Goal: Find specific page/section: Find specific page/section

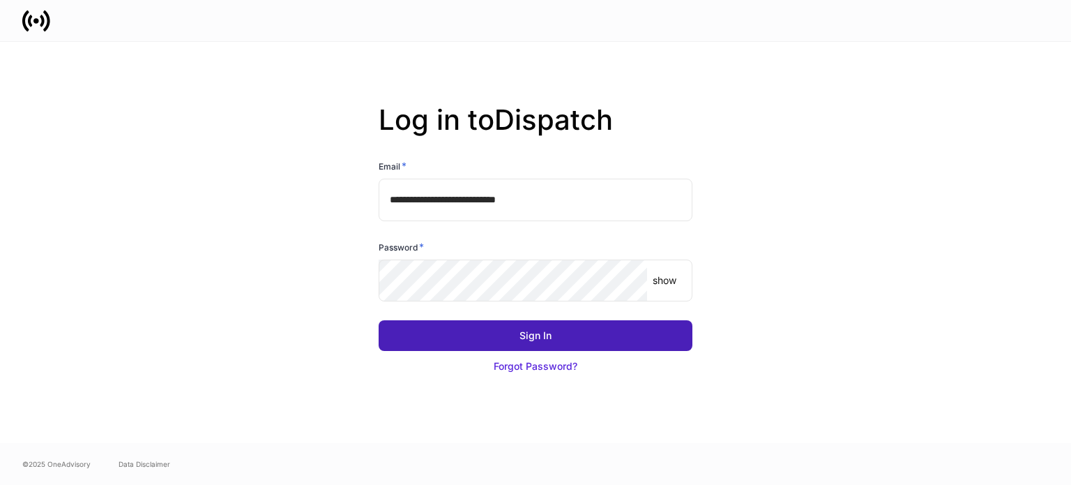
click at [553, 331] on button "Sign In" at bounding box center [536, 335] width 314 height 31
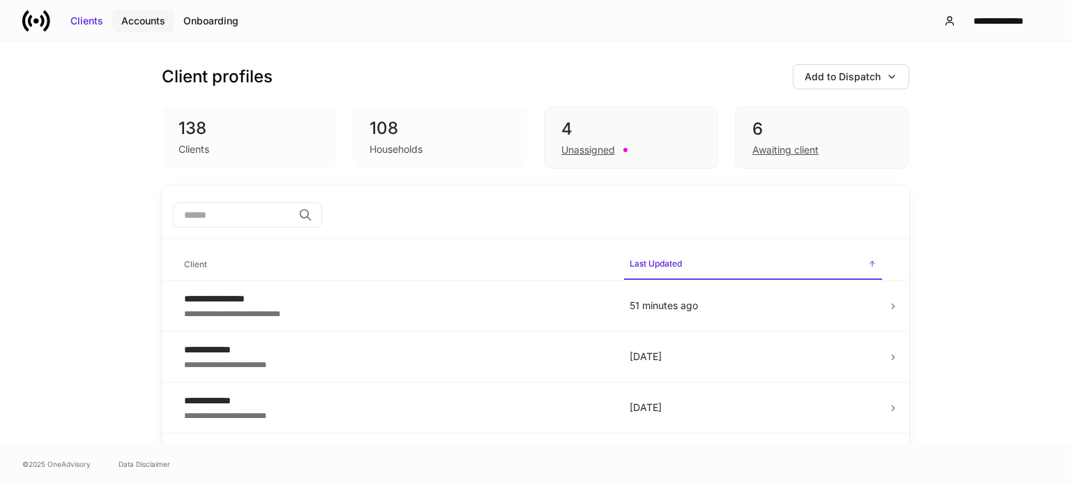
click at [131, 22] on div "Accounts" at bounding box center [143, 21] width 44 height 14
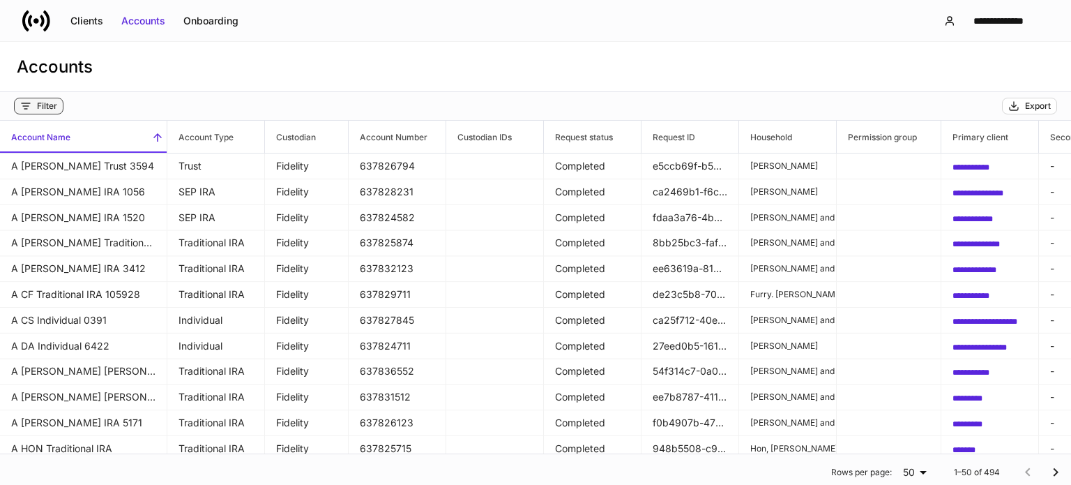
click at [47, 105] on div "Filter" at bounding box center [47, 105] width 20 height 11
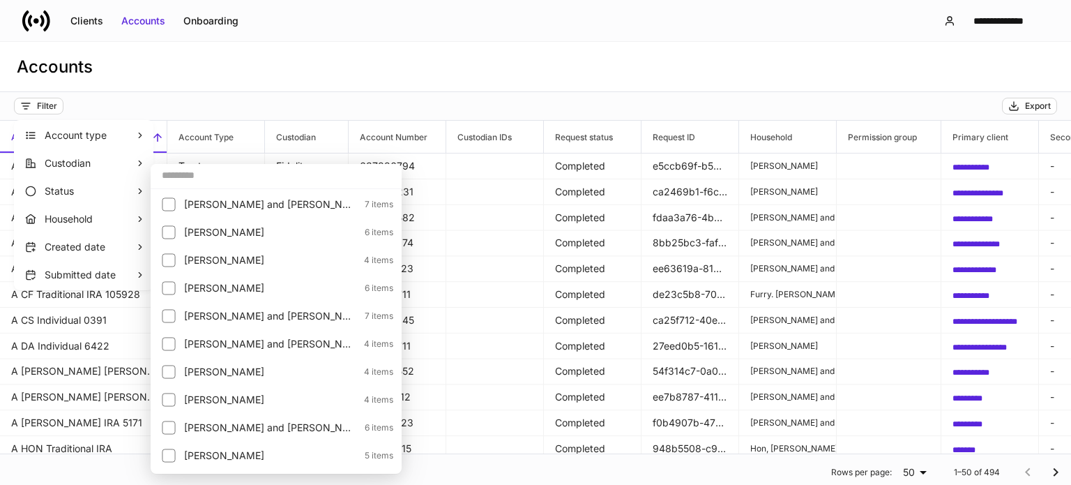
click at [228, 176] on input "text" at bounding box center [276, 174] width 251 height 25
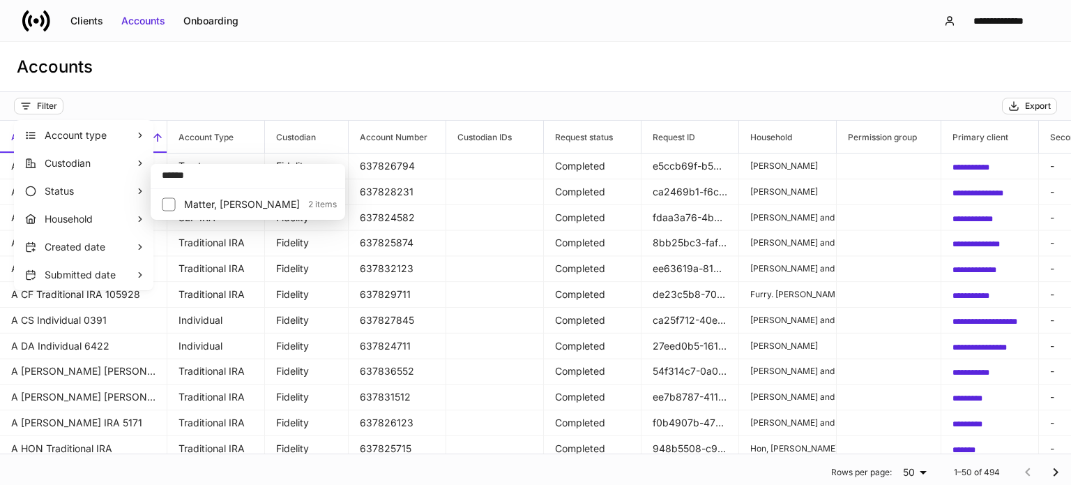
type input "******"
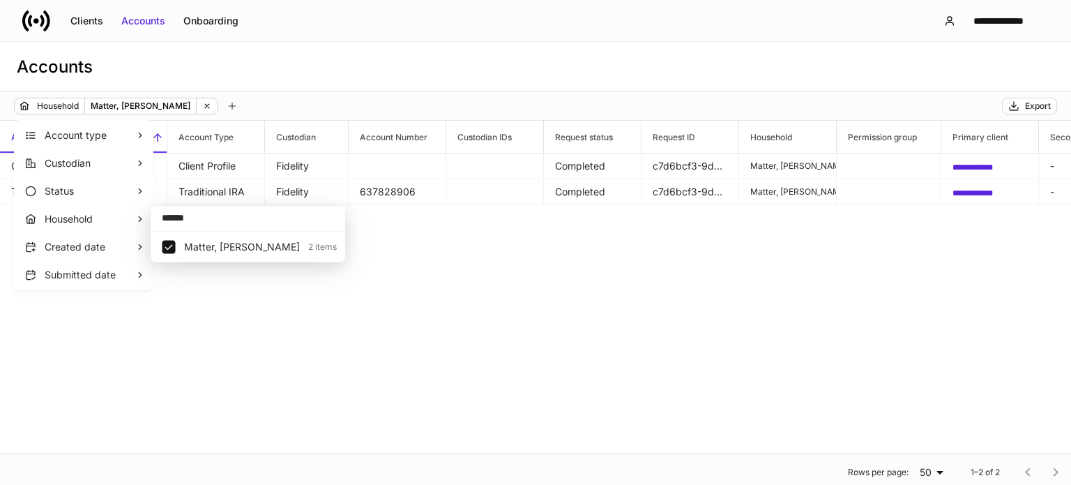
click at [211, 163] on div at bounding box center [535, 242] width 1071 height 485
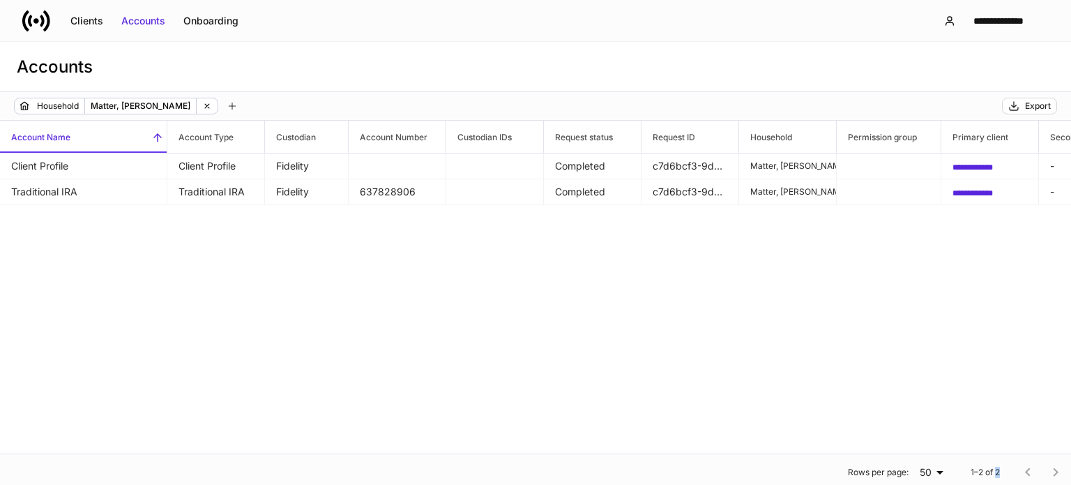
click at [211, 163] on div "Account type Custodian Status Household Created date Submitted date" at bounding box center [535, 242] width 1071 height 485
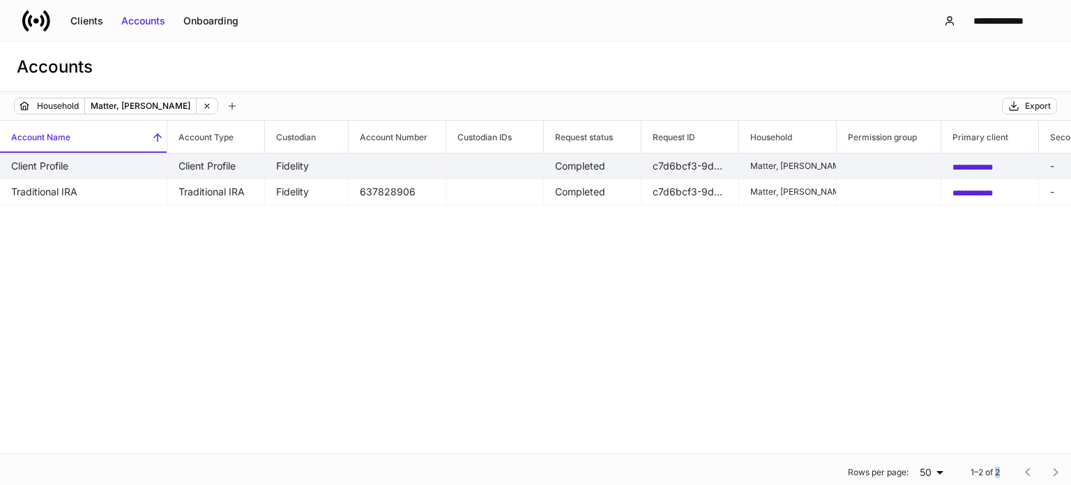
click at [993, 163] on span "**********" at bounding box center [973, 167] width 40 height 8
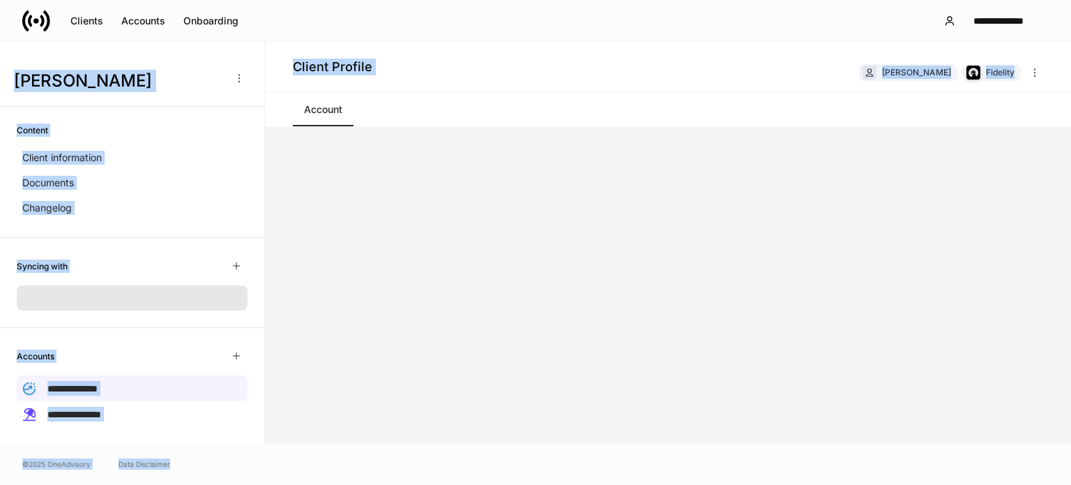
click at [725, 256] on div at bounding box center [668, 285] width 806 height 315
click at [80, 385] on span "**********" at bounding box center [72, 389] width 50 height 10
click at [80, 384] on span "**********" at bounding box center [72, 389] width 50 height 10
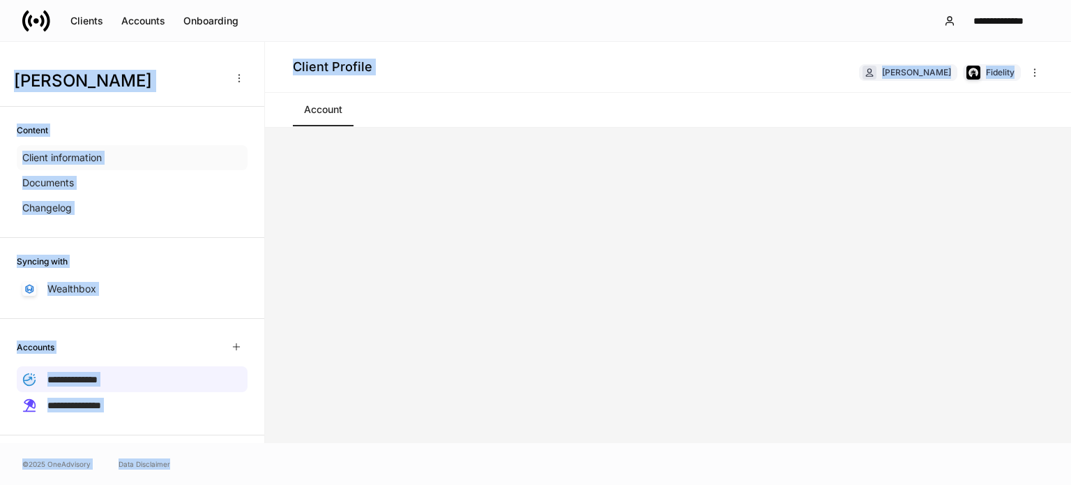
click at [57, 156] on p "Client information" at bounding box center [61, 158] width 79 height 14
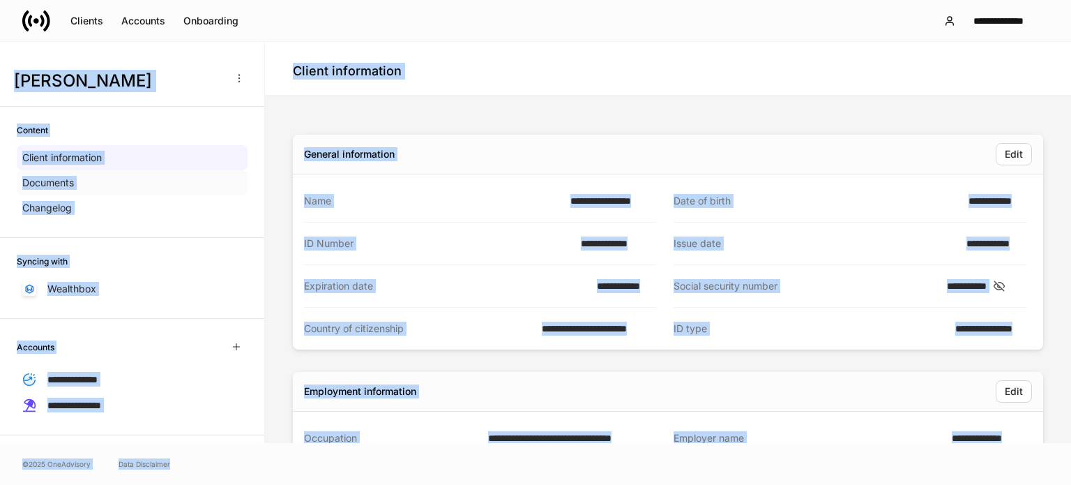
click at [47, 183] on p "Documents" at bounding box center [48, 183] width 52 height 14
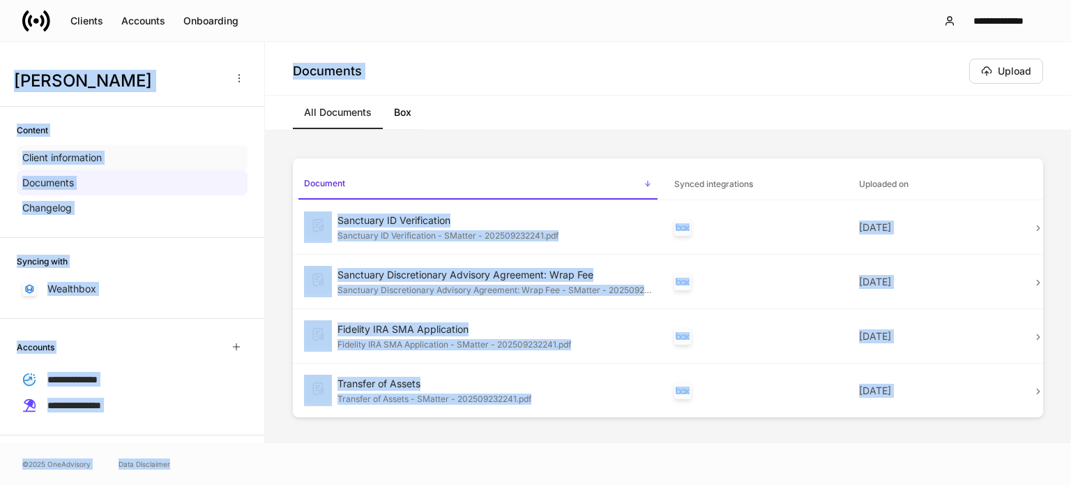
click at [54, 162] on p "Client information" at bounding box center [61, 158] width 79 height 14
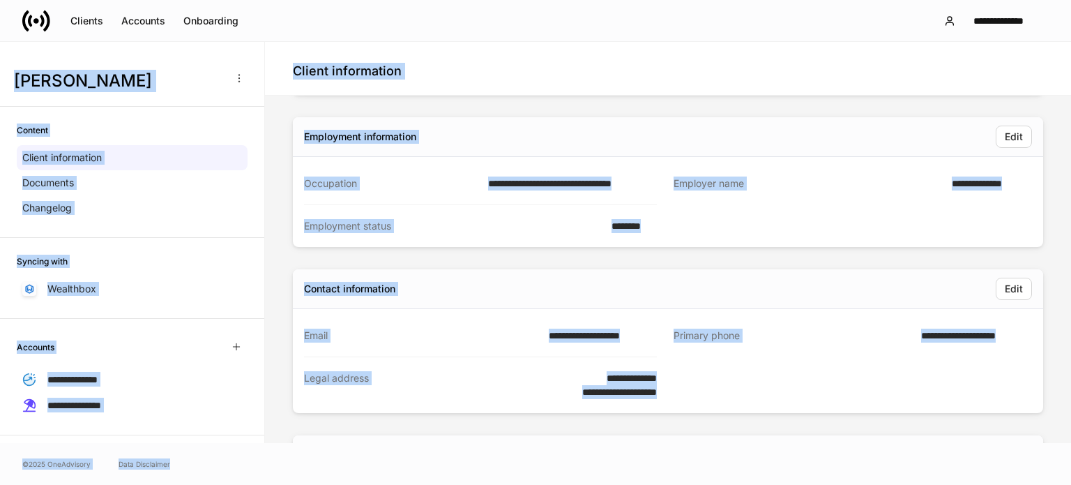
scroll to position [279, 0]
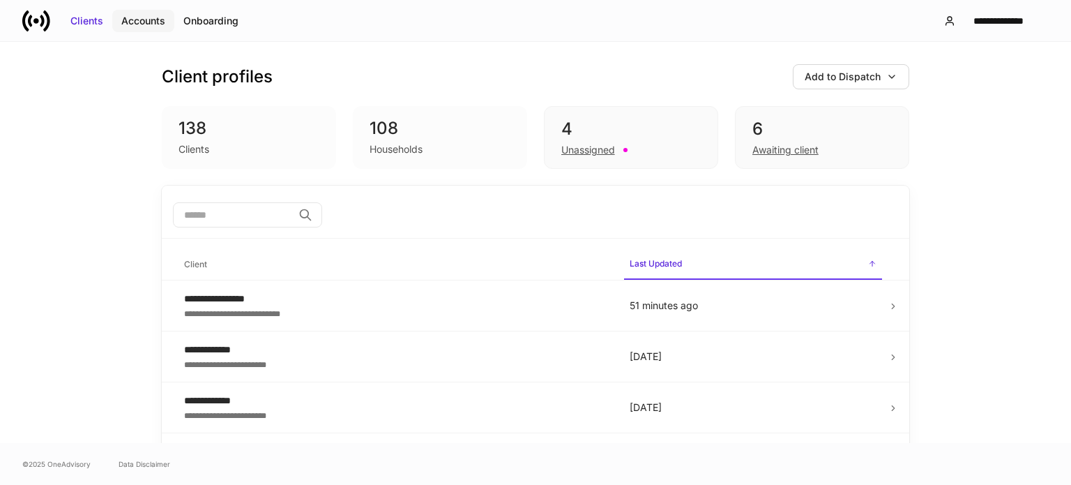
click at [142, 20] on div "Accounts" at bounding box center [143, 21] width 44 height 14
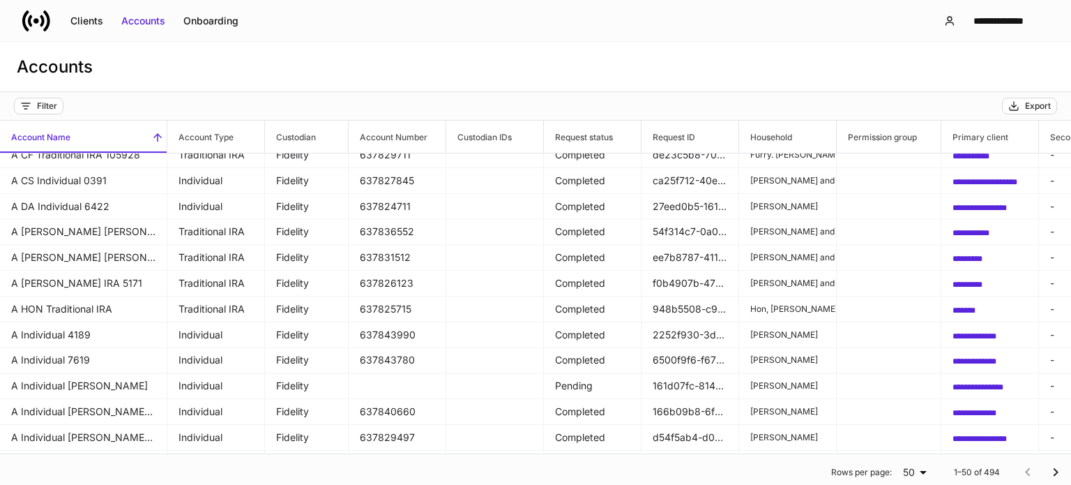
scroll to position [209, 0]
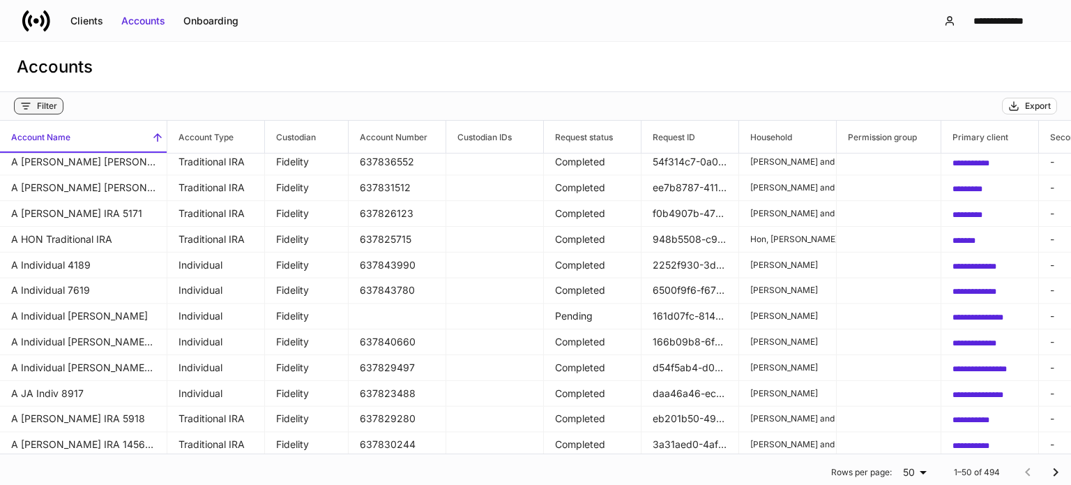
click at [55, 103] on div "Filter" at bounding box center [47, 105] width 20 height 11
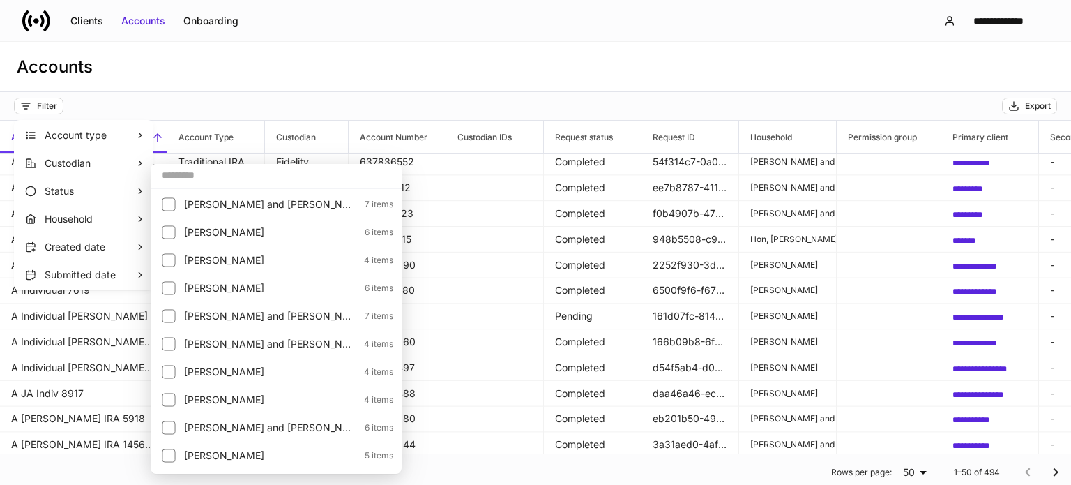
click at [202, 181] on input "text" at bounding box center [276, 174] width 251 height 25
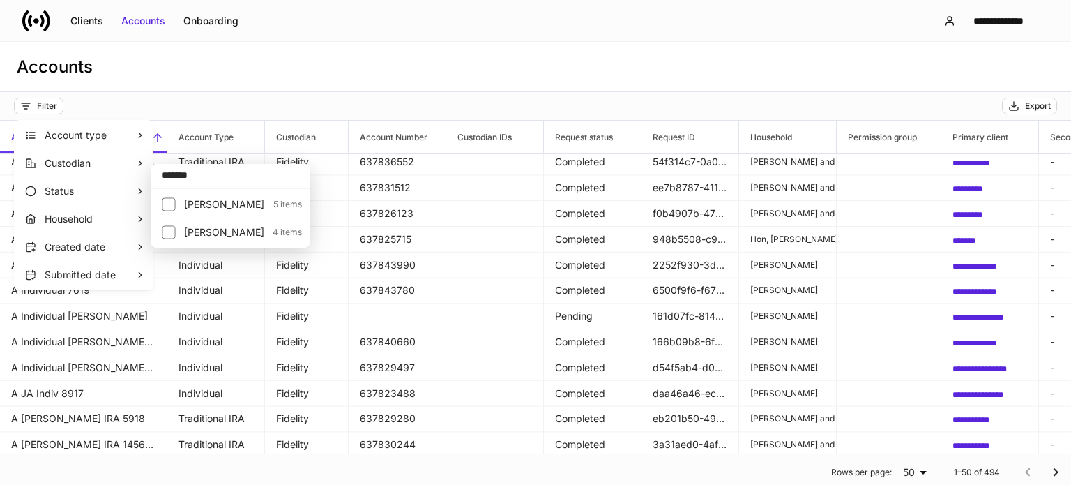
type input "*******"
click at [184, 203] on p "Kolesar, Roberta" at bounding box center [224, 204] width 81 height 14
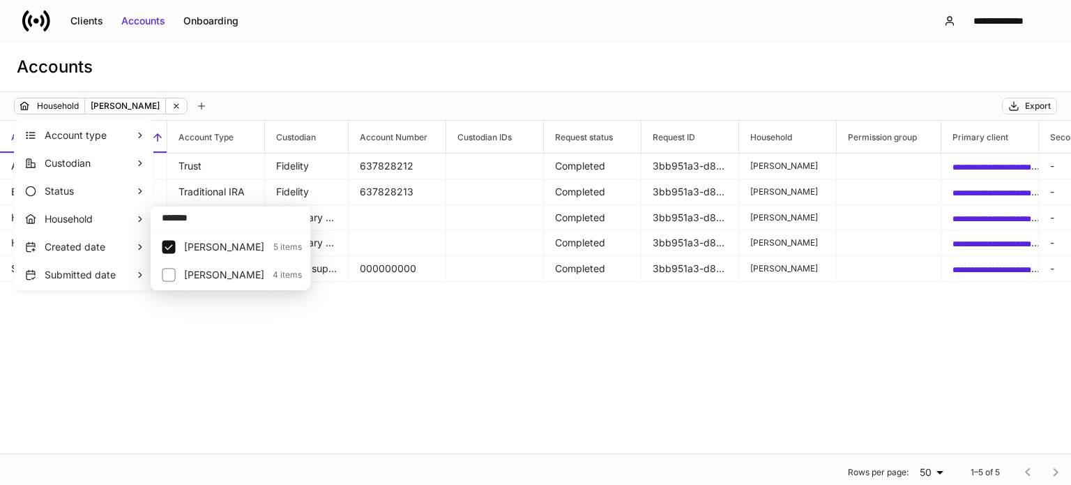
click at [792, 163] on div at bounding box center [535, 242] width 1071 height 485
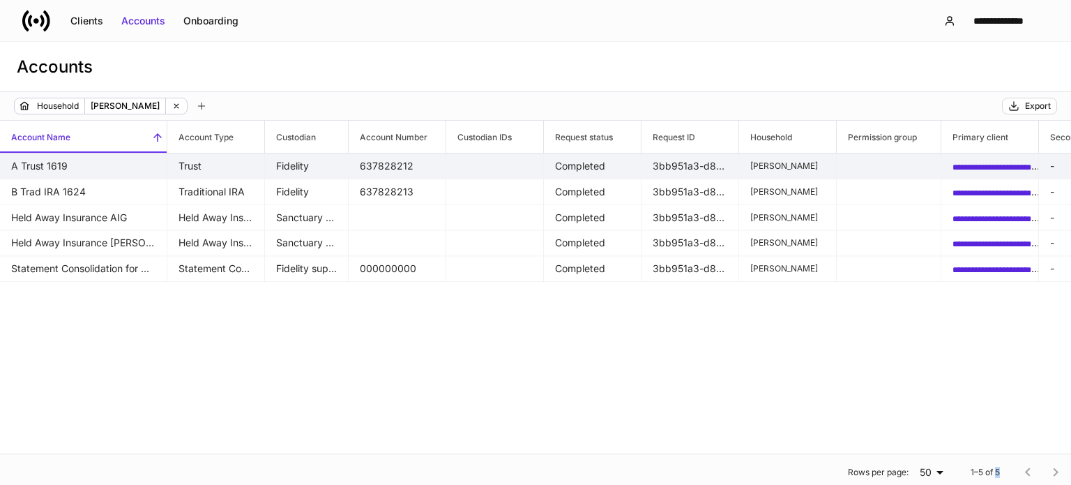
click at [979, 167] on span "**********" at bounding box center [992, 167] width 79 height 8
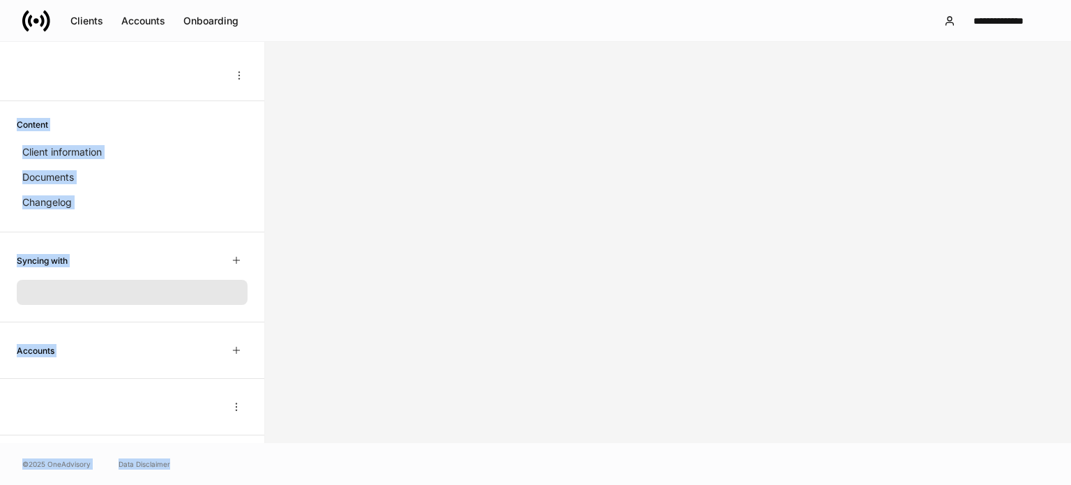
click at [979, 167] on div at bounding box center [668, 242] width 806 height 401
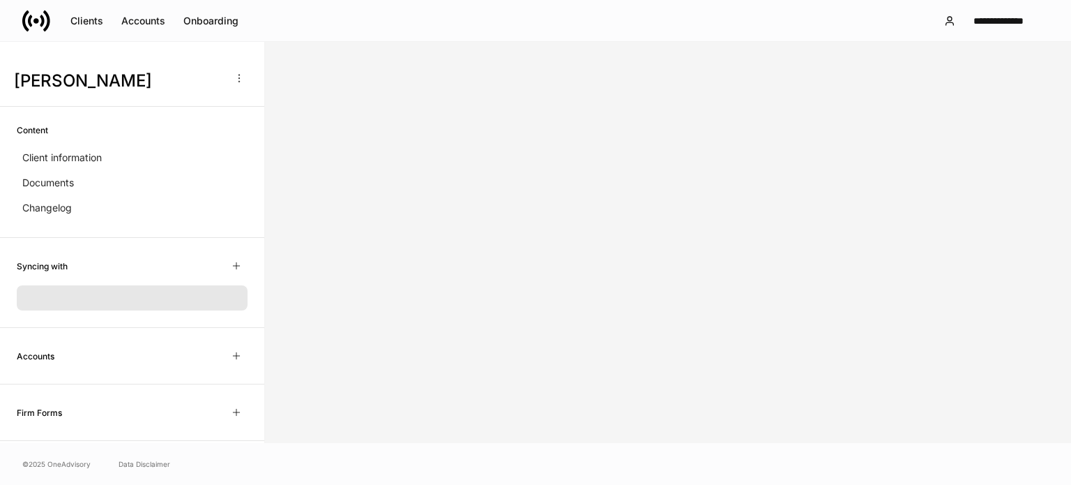
click at [979, 167] on div at bounding box center [668, 242] width 806 height 401
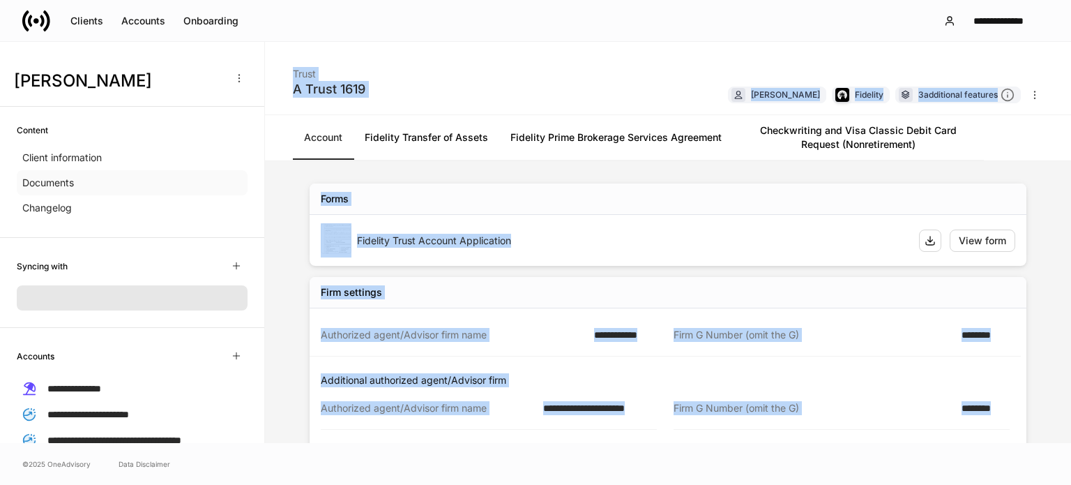
click at [163, 176] on div "Documents" at bounding box center [132, 182] width 231 height 25
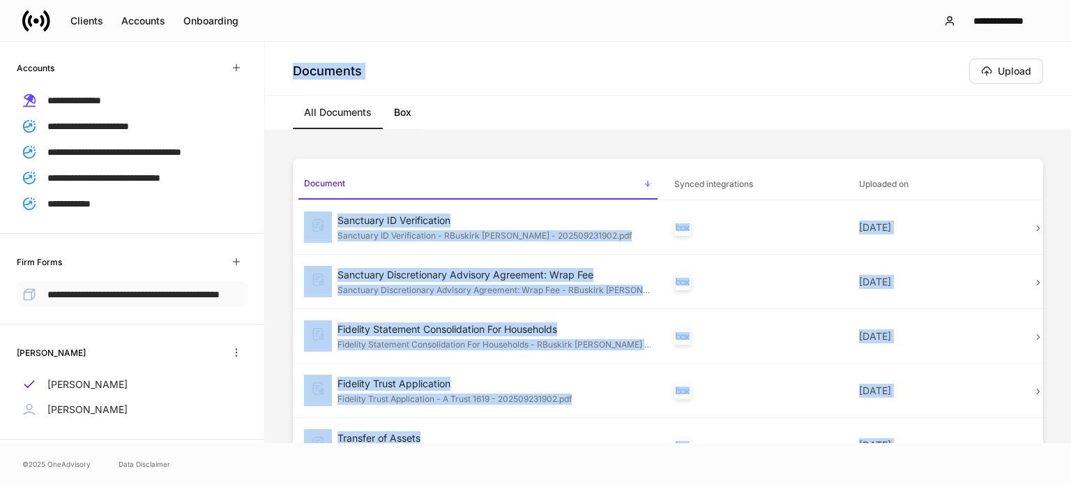
scroll to position [321, 0]
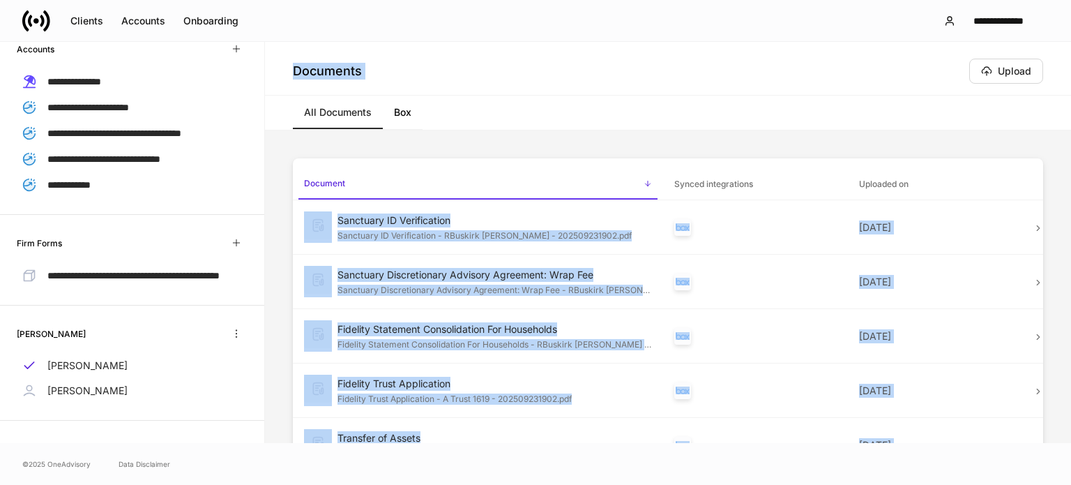
click at [642, 90] on div "Documents Upload" at bounding box center [668, 69] width 806 height 54
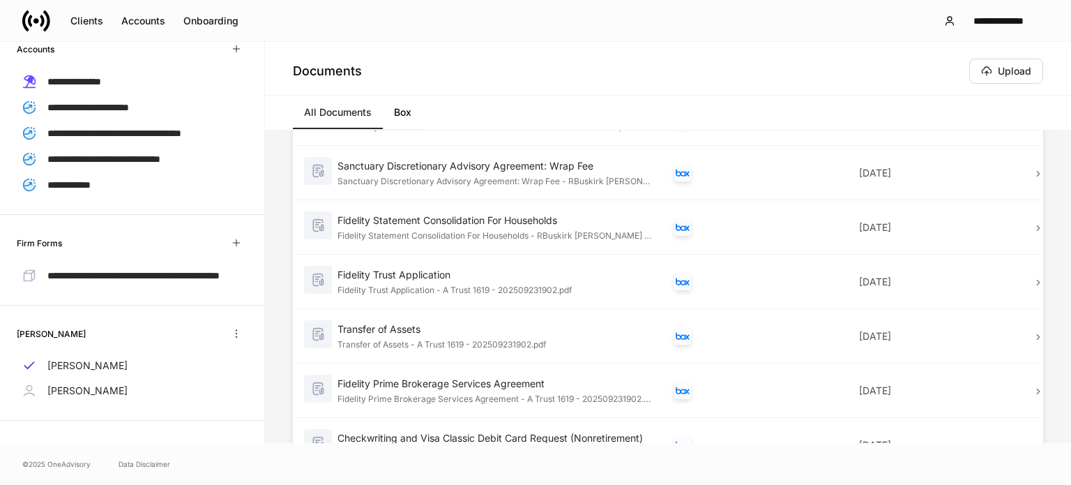
scroll to position [0, 0]
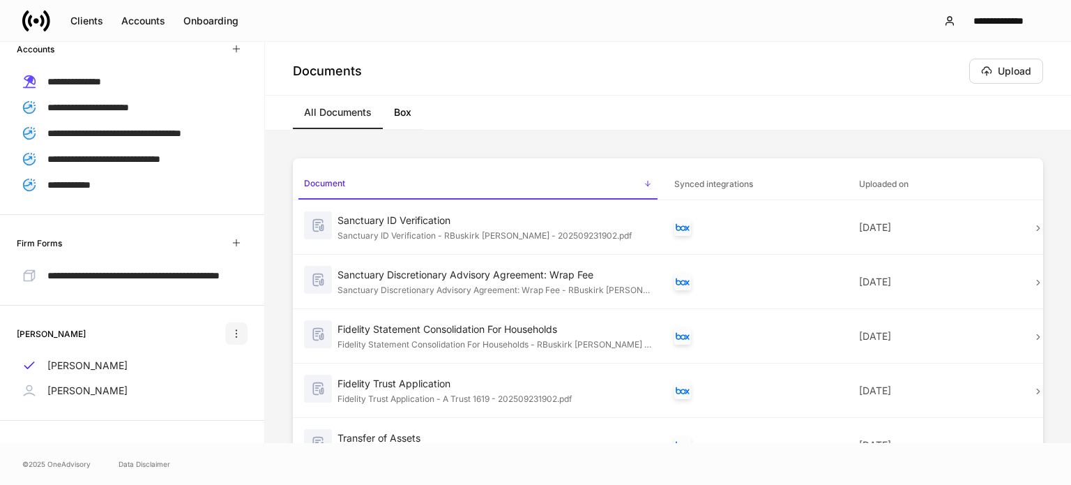
click at [231, 333] on icon "button" at bounding box center [236, 333] width 11 height 11
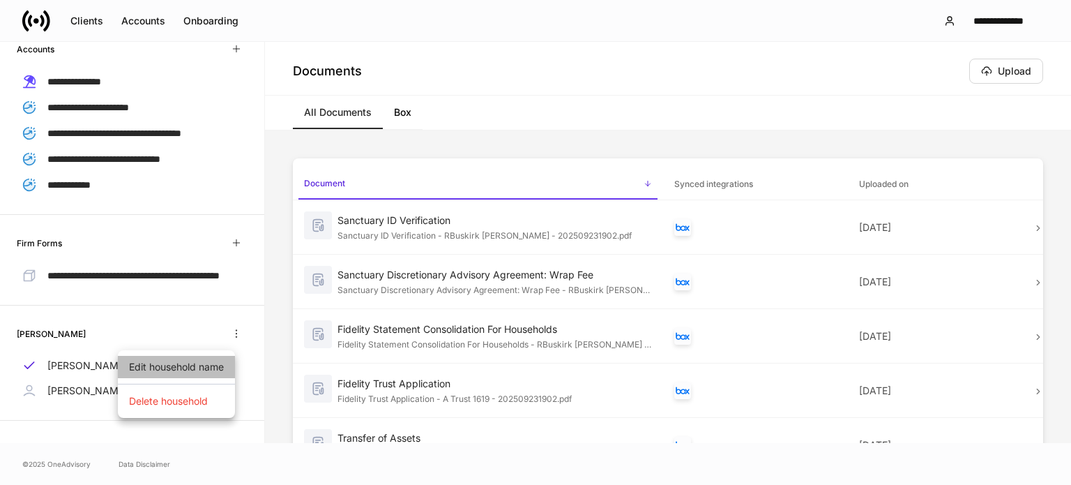
click at [192, 369] on li "Edit household name" at bounding box center [176, 367] width 117 height 22
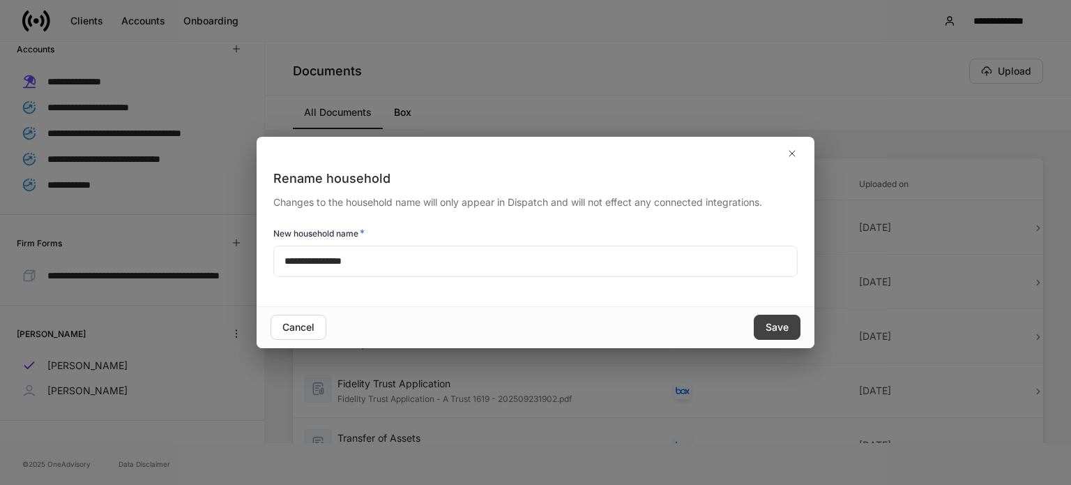
click at [773, 330] on div "Save" at bounding box center [777, 327] width 23 height 14
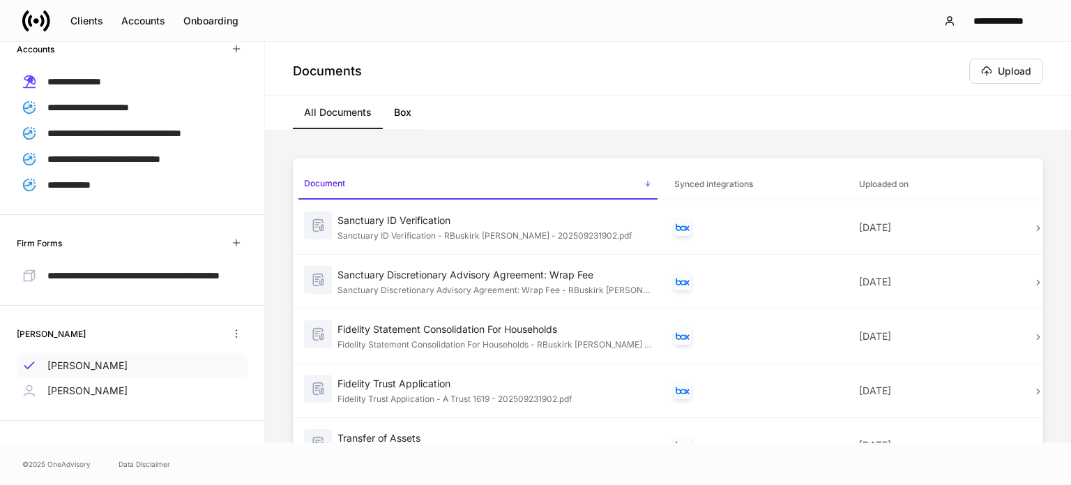
click at [109, 366] on p "Roberta Buskirk Kolesar" at bounding box center [87, 365] width 80 height 14
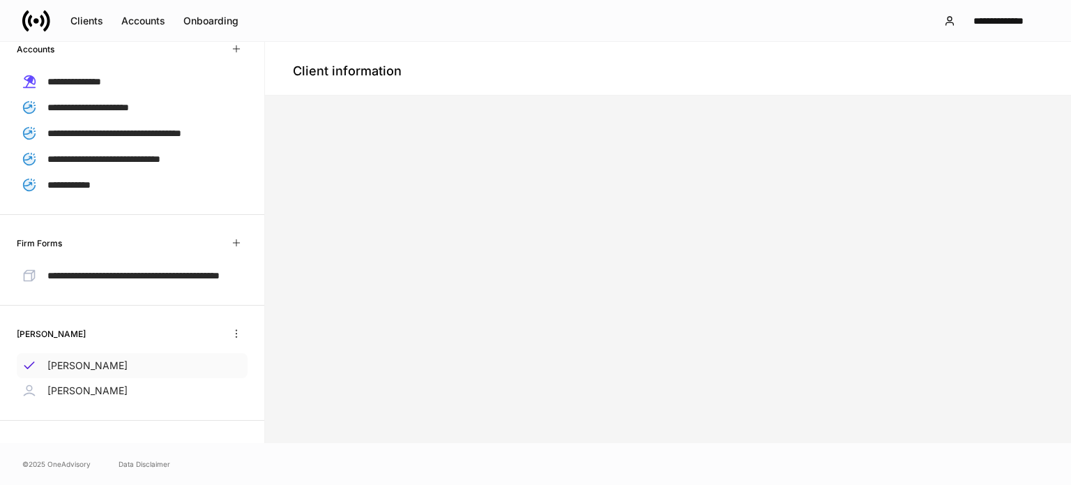
click at [109, 366] on p "Roberta Buskirk Kolesar" at bounding box center [87, 365] width 80 height 14
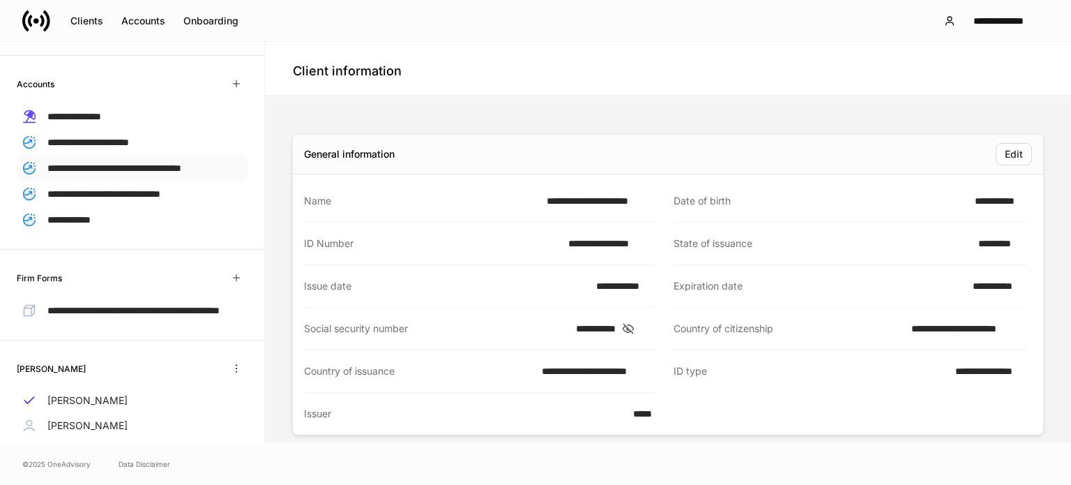
scroll to position [321, 0]
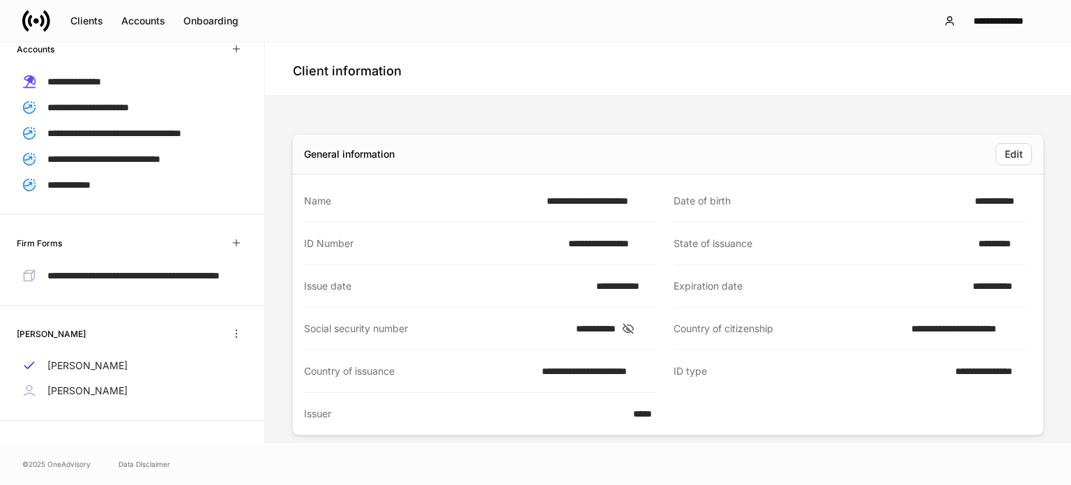
click at [396, 172] on div "General information Edit" at bounding box center [668, 155] width 750 height 40
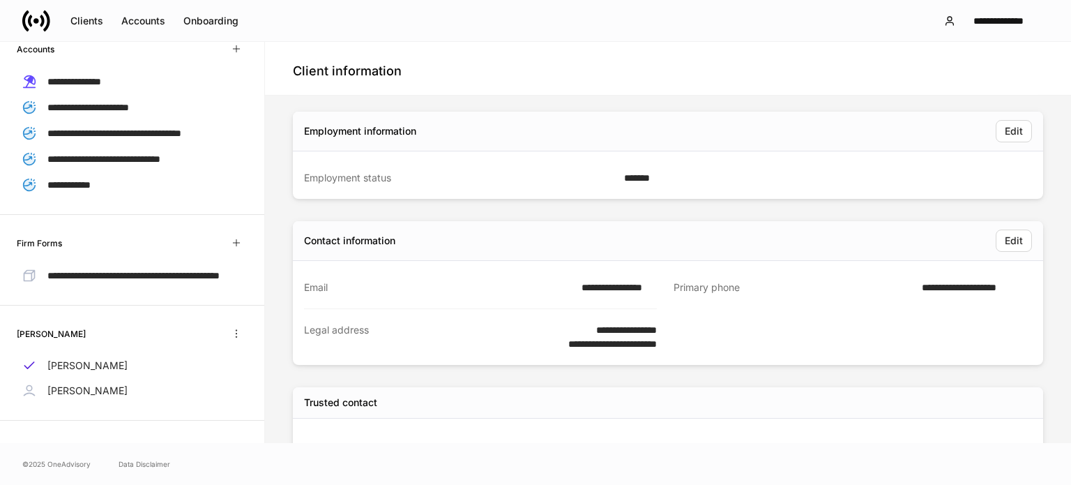
scroll to position [349, 0]
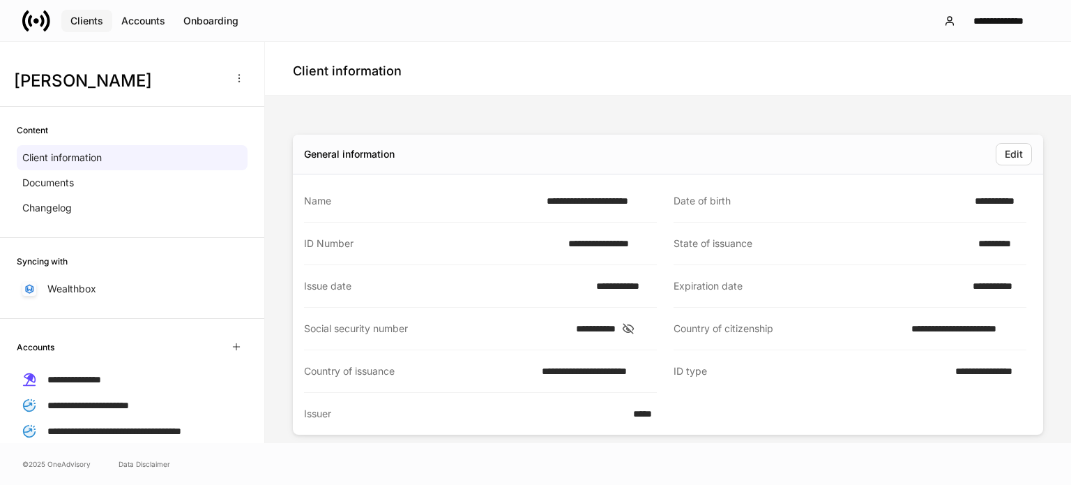
scroll to position [321, 0]
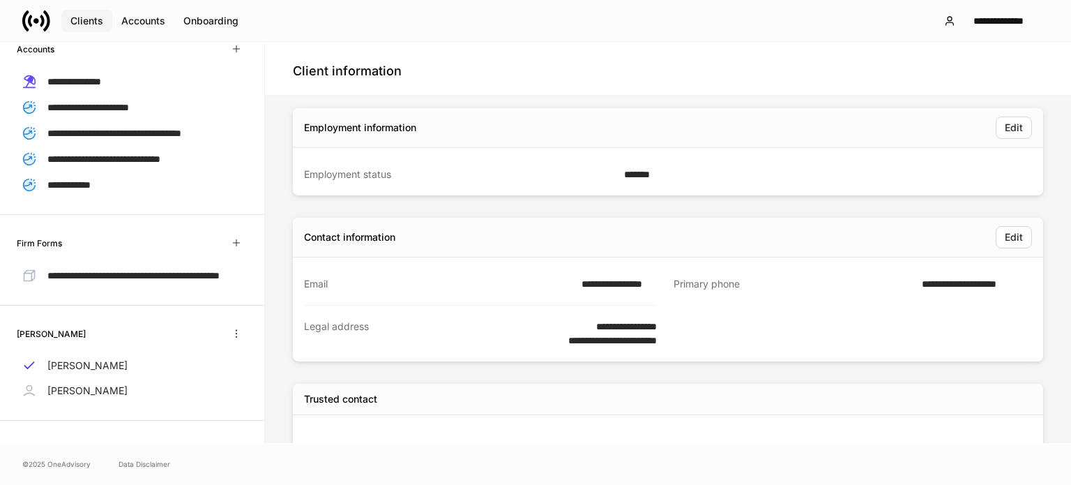
click at [79, 22] on div "Clients" at bounding box center [86, 21] width 33 height 14
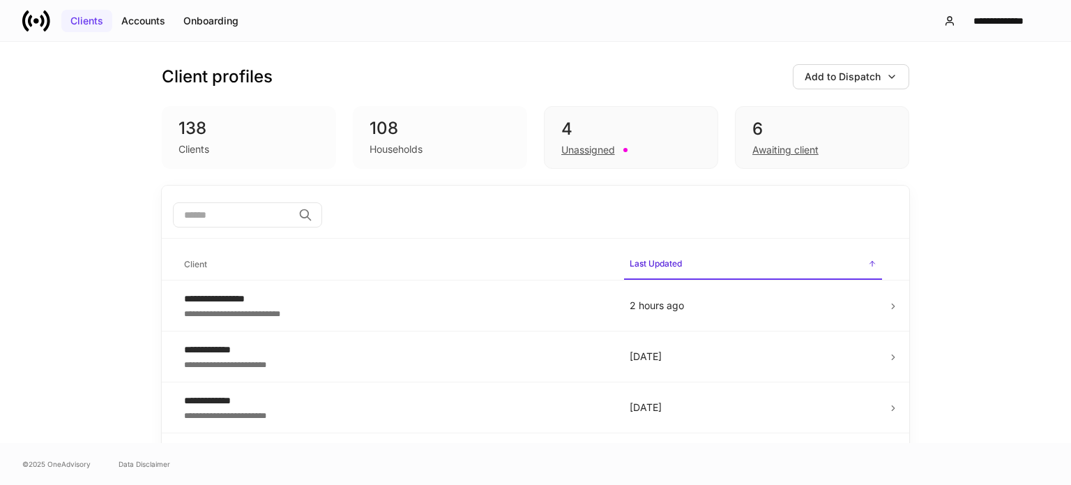
click at [98, 19] on div "Clients" at bounding box center [86, 21] width 33 height 14
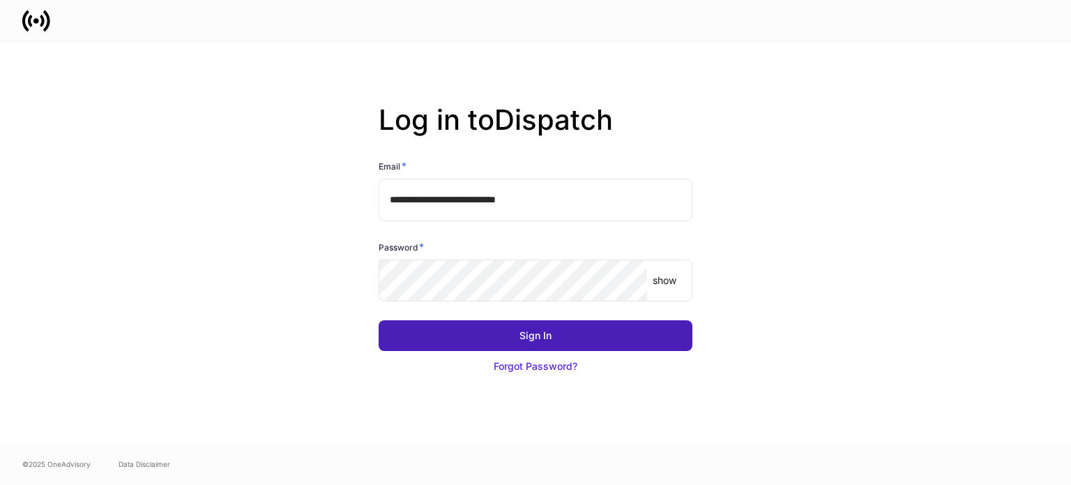
click at [537, 326] on button "Sign In" at bounding box center [536, 335] width 314 height 31
